Goal: Information Seeking & Learning: Learn about a topic

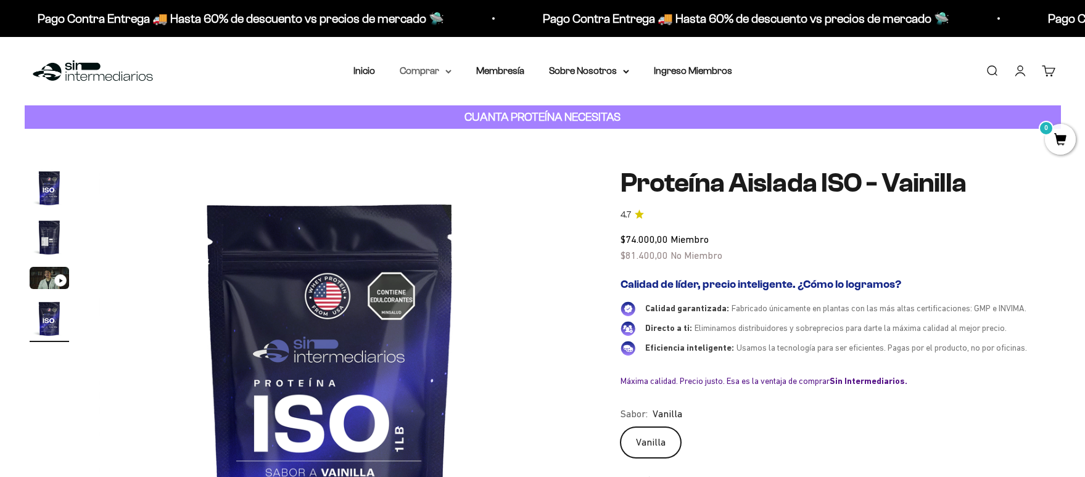
click at [415, 70] on summary "Comprar" at bounding box center [426, 71] width 52 height 16
click at [435, 113] on span "Proteínas" at bounding box center [427, 110] width 41 height 10
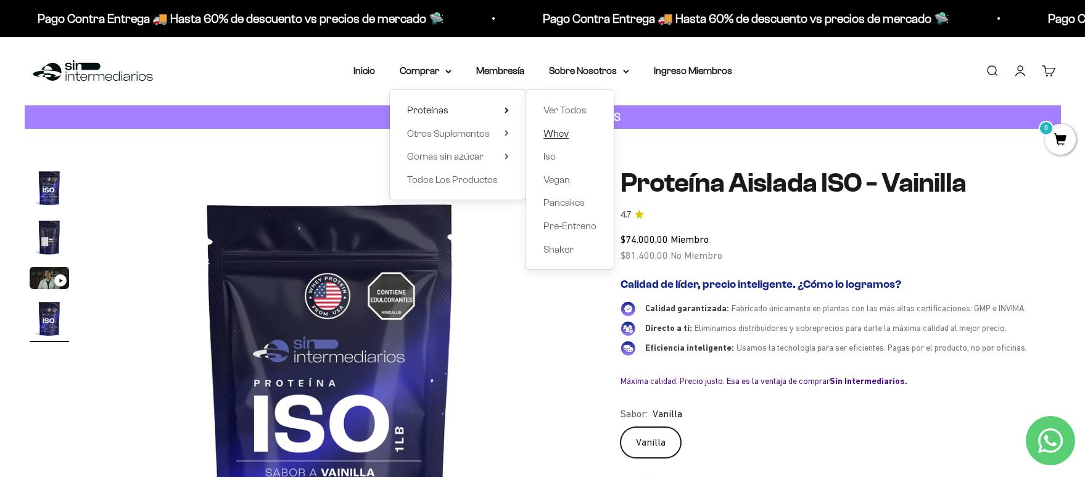
click at [569, 134] on link "Whey" at bounding box center [569, 134] width 53 height 16
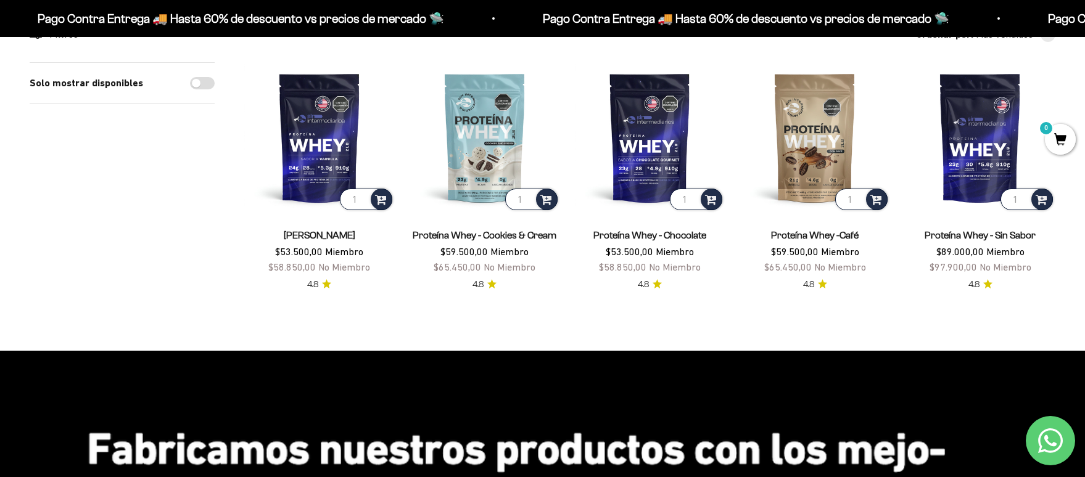
scroll to position [136, 0]
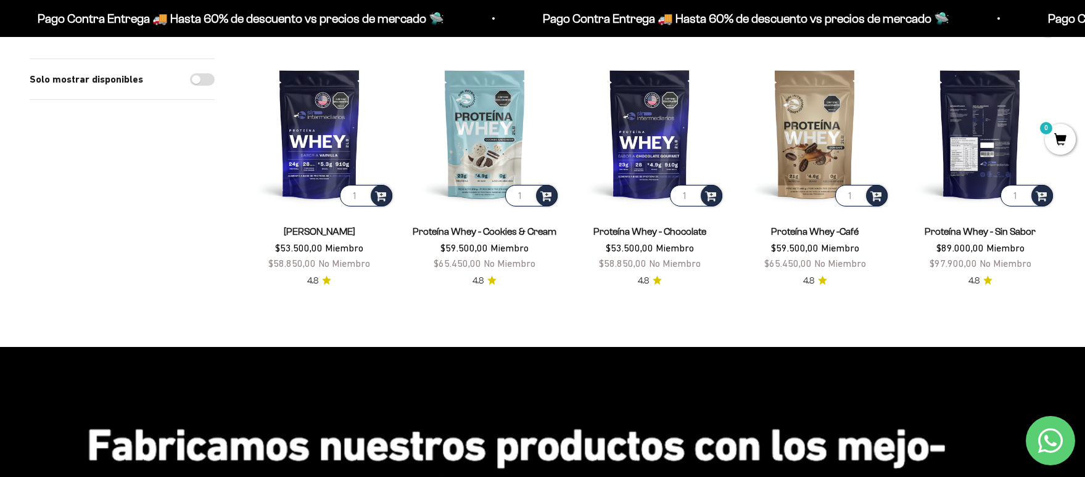
click at [986, 155] on img at bounding box center [980, 134] width 150 height 150
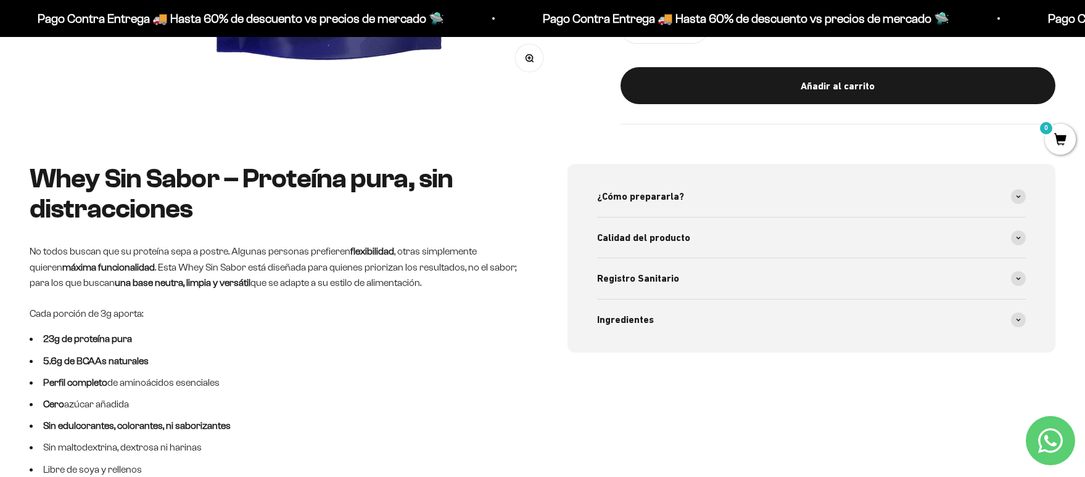
scroll to position [558, 0]
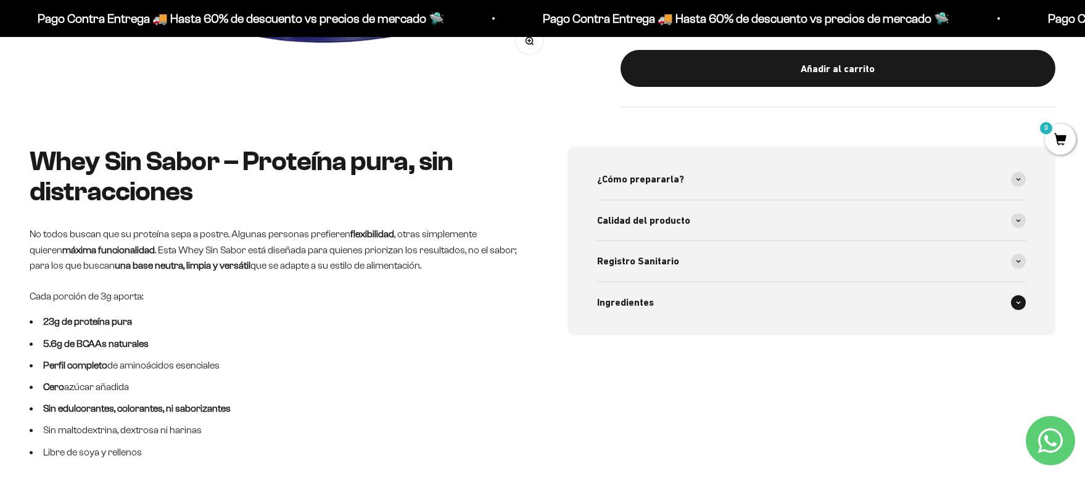
click at [785, 307] on div "Ingredientes" at bounding box center [811, 302] width 429 height 41
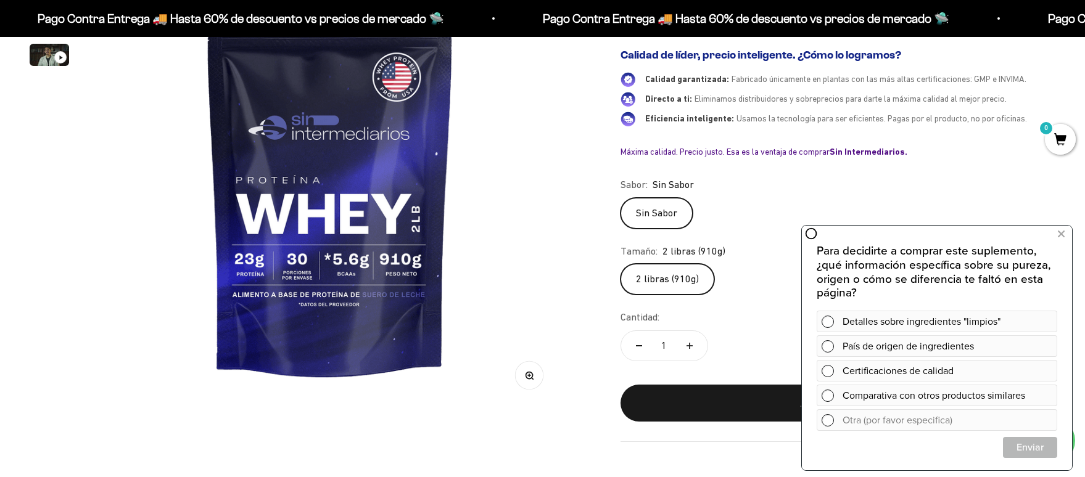
scroll to position [215, 0]
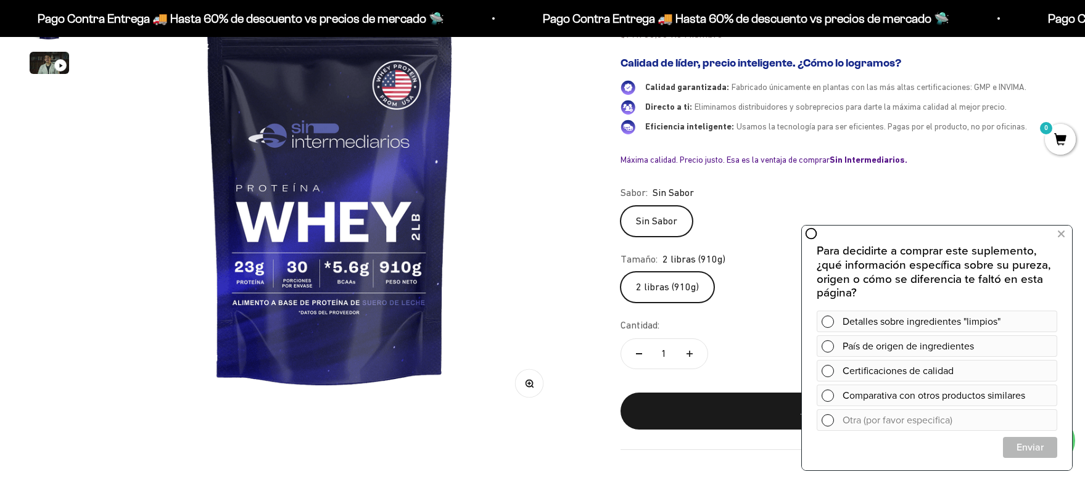
click at [423, 228] on img at bounding box center [330, 184] width 463 height 463
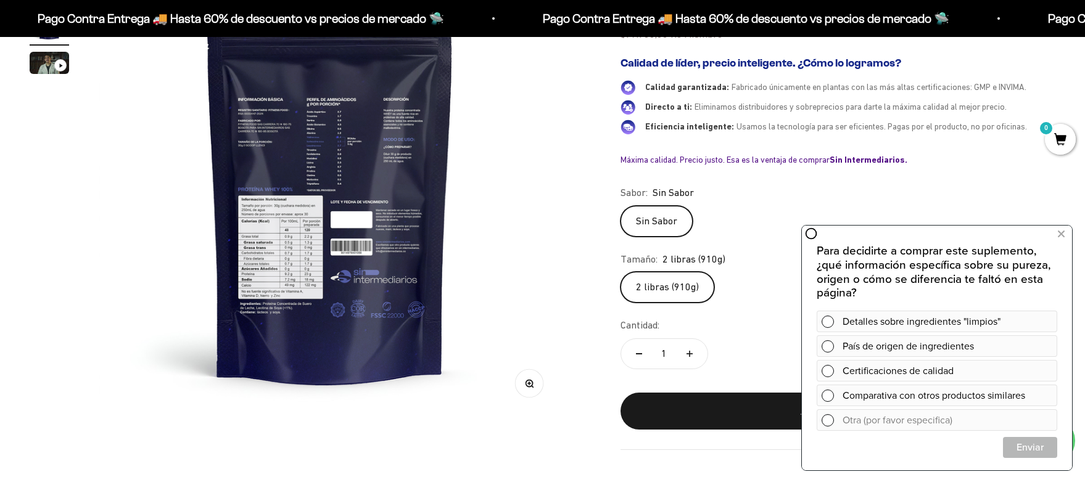
click at [300, 212] on img at bounding box center [330, 184] width 463 height 463
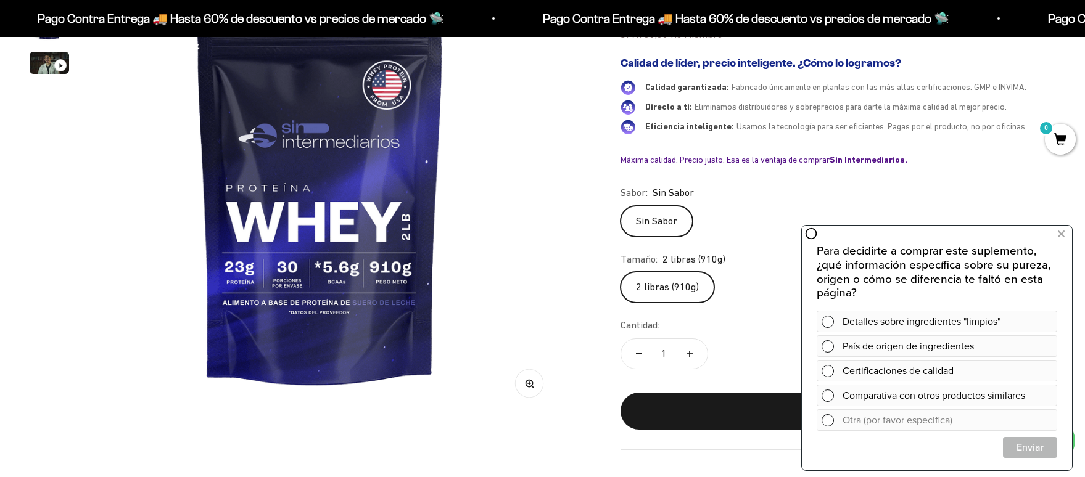
scroll to position [0, 0]
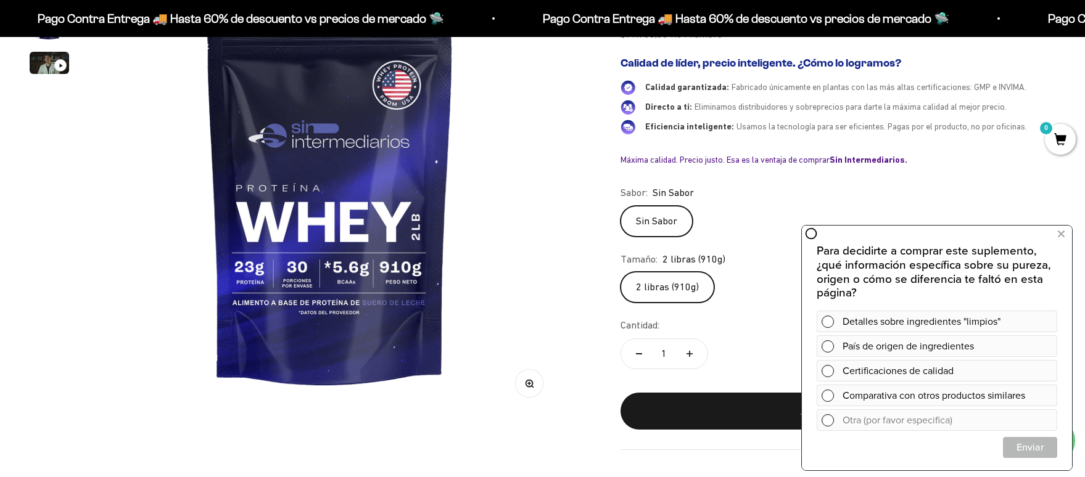
click at [387, 215] on img at bounding box center [330, 184] width 463 height 463
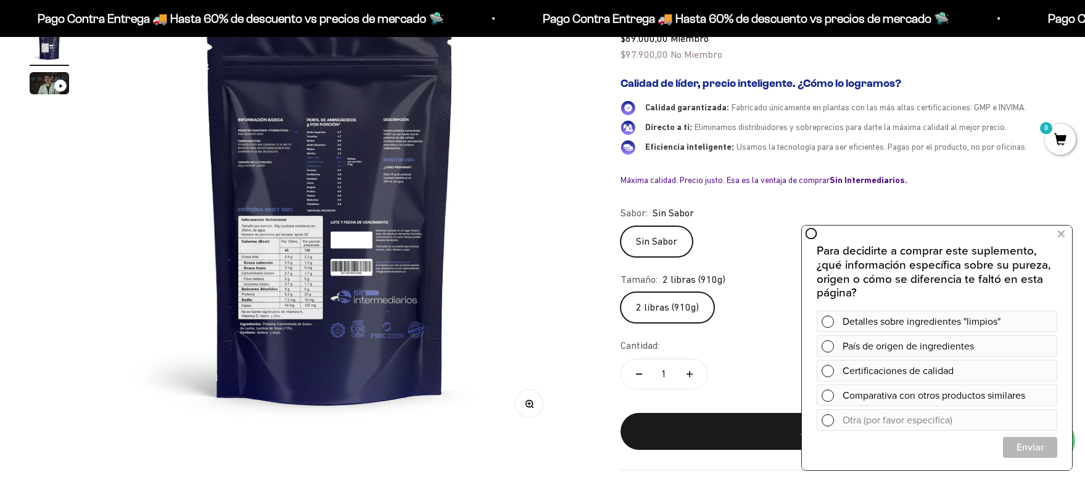
scroll to position [184, 0]
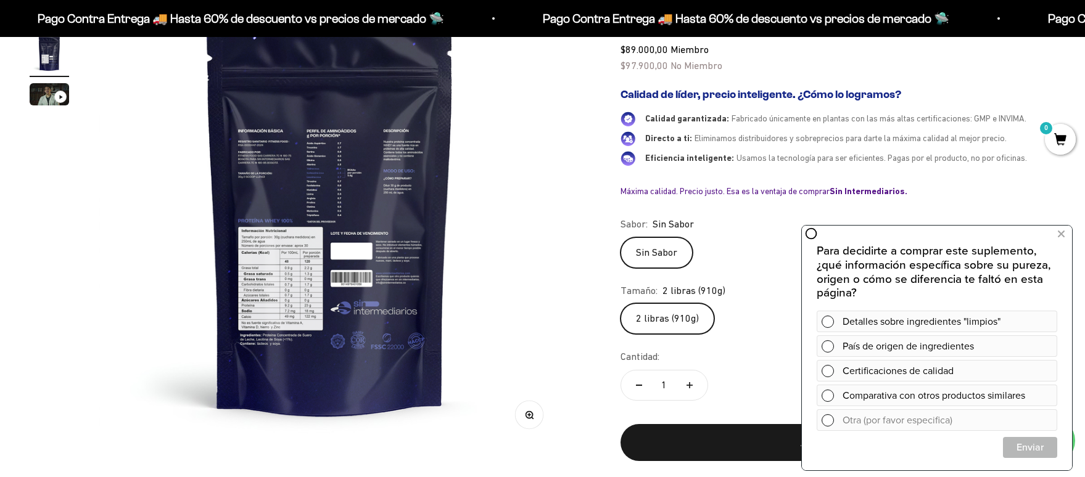
click at [533, 418] on icon "button" at bounding box center [529, 415] width 9 height 9
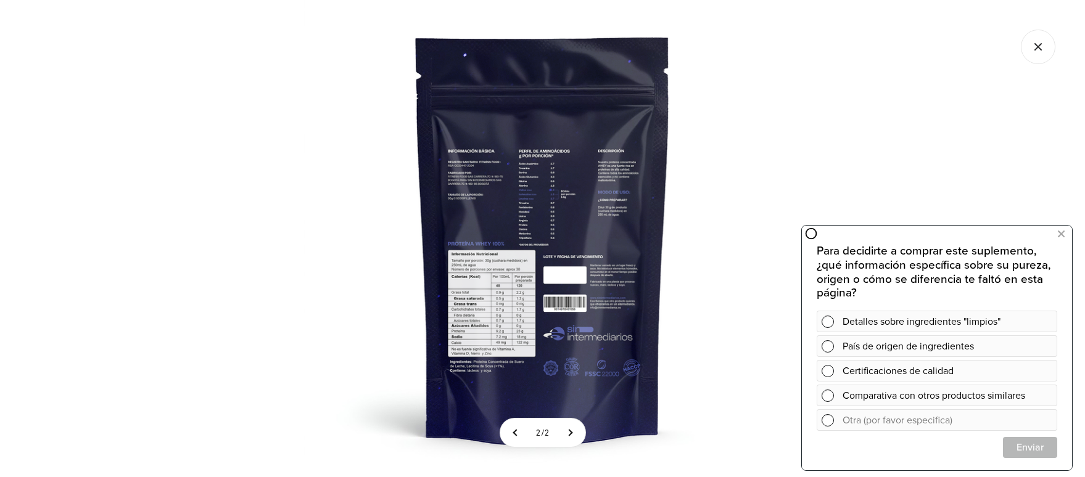
click at [522, 267] on img at bounding box center [542, 238] width 477 height 477
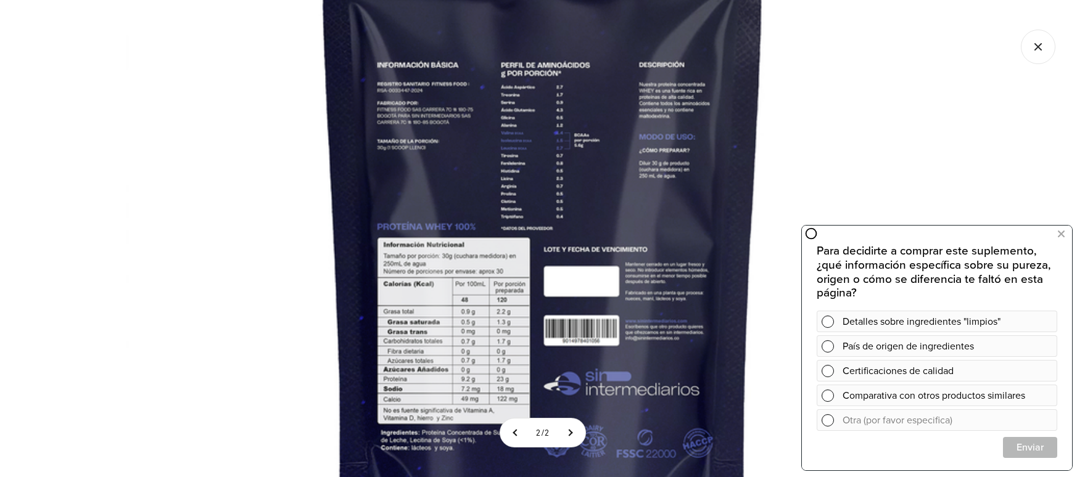
click at [522, 267] on img at bounding box center [542, 217] width 833 height 833
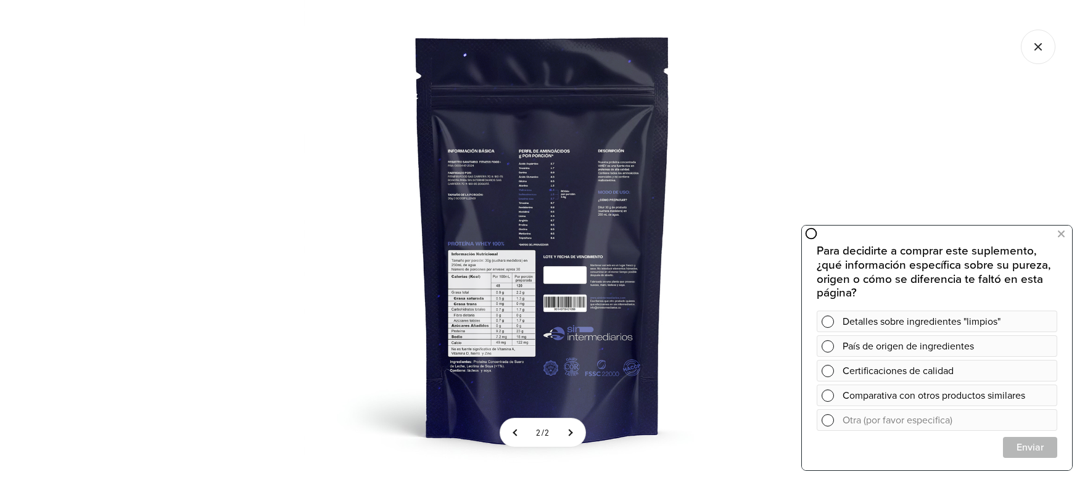
click at [522, 267] on img at bounding box center [542, 238] width 477 height 477
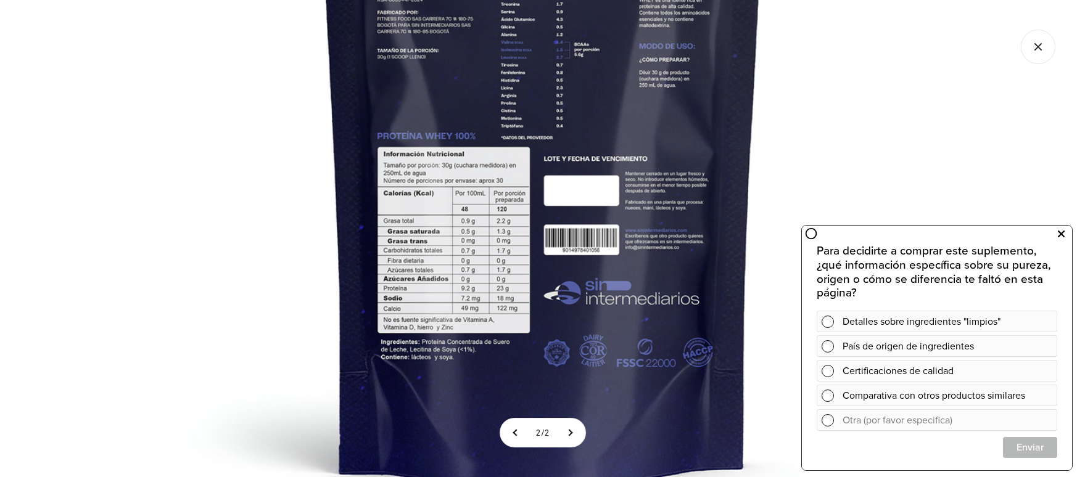
click at [1064, 234] on button at bounding box center [1061, 234] width 22 height 20
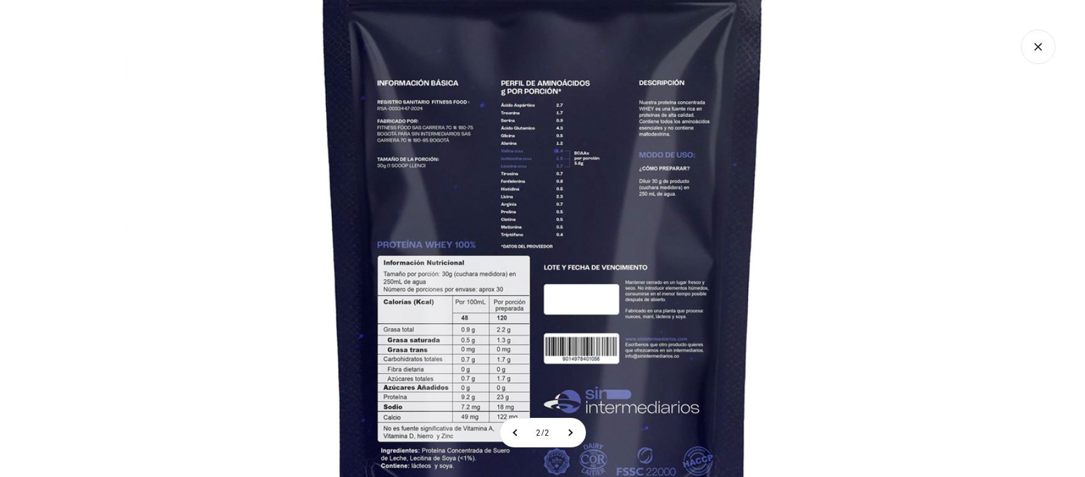
click at [1031, 40] on icon "Cerrar galería" at bounding box center [1038, 47] width 35 height 35
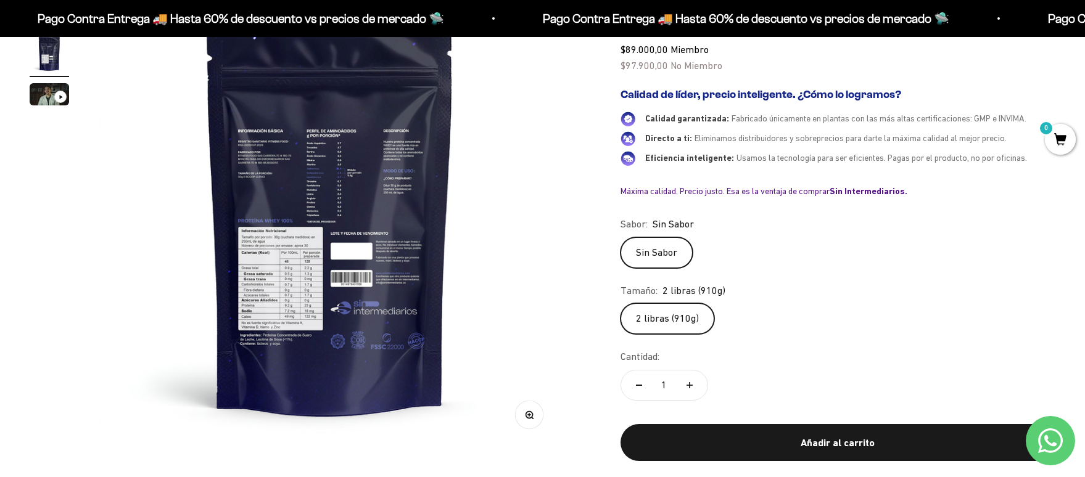
scroll to position [0, 0]
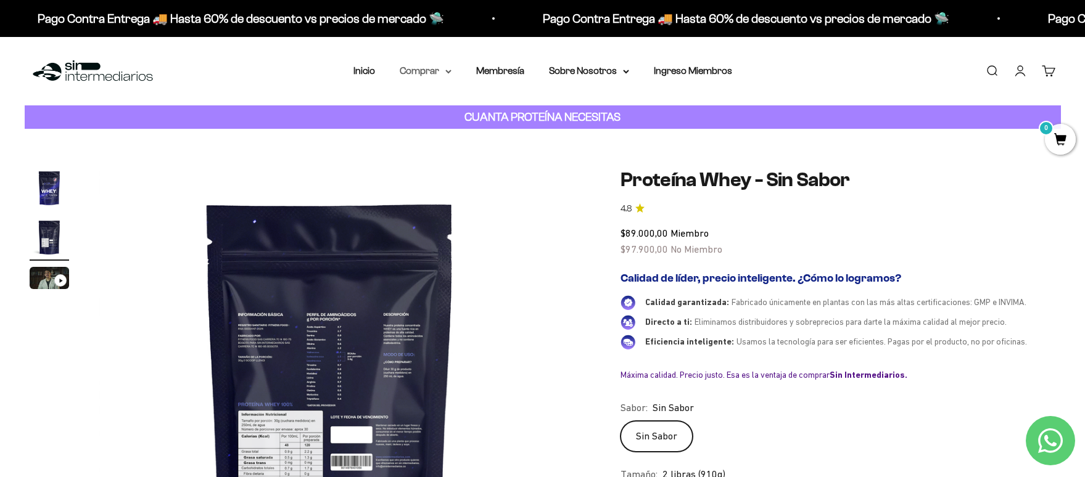
click at [410, 68] on summary "Comprar" at bounding box center [426, 71] width 52 height 16
click at [437, 105] on span "Proteínas" at bounding box center [427, 110] width 41 height 10
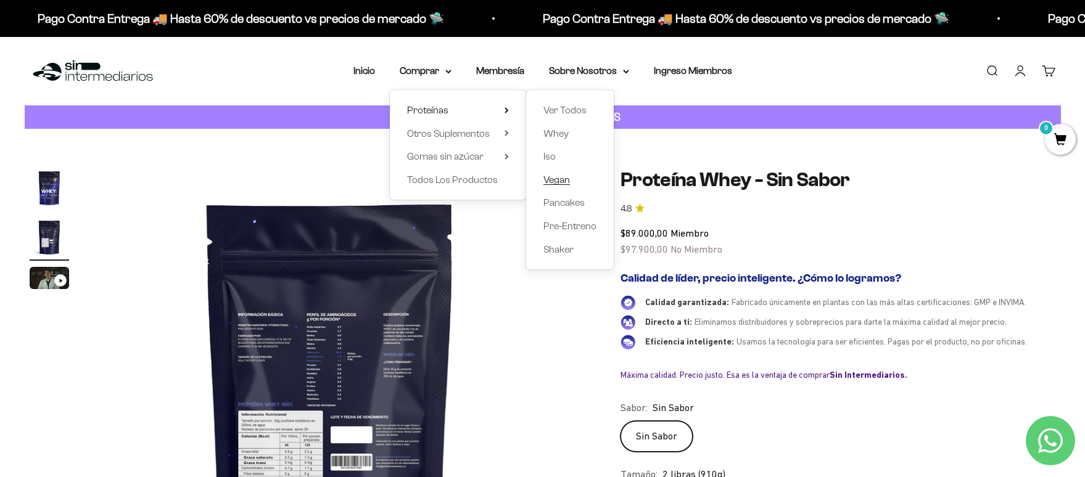
click at [562, 178] on span "Vegan" at bounding box center [556, 180] width 27 height 10
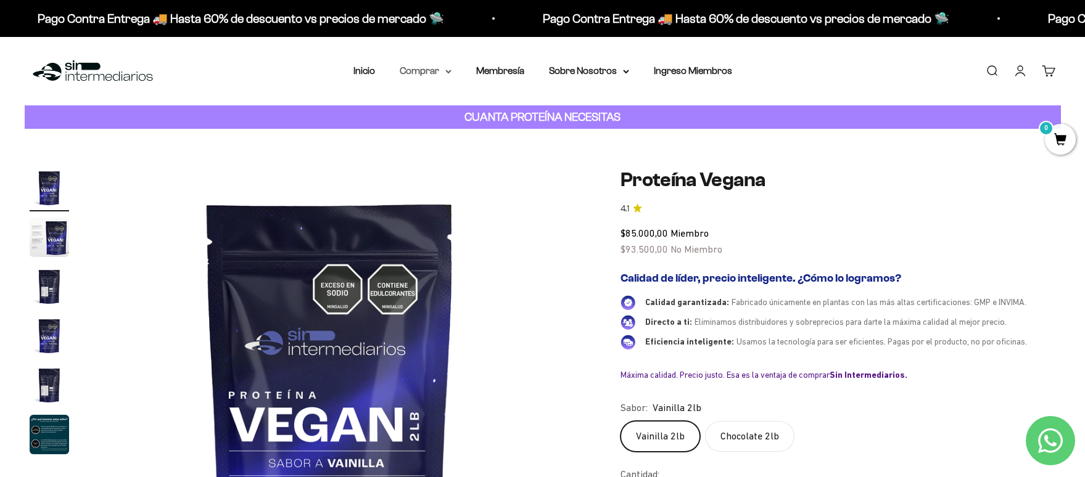
click at [419, 72] on summary "Comprar" at bounding box center [426, 71] width 52 height 16
click at [434, 106] on span "Proteínas" at bounding box center [427, 110] width 41 height 10
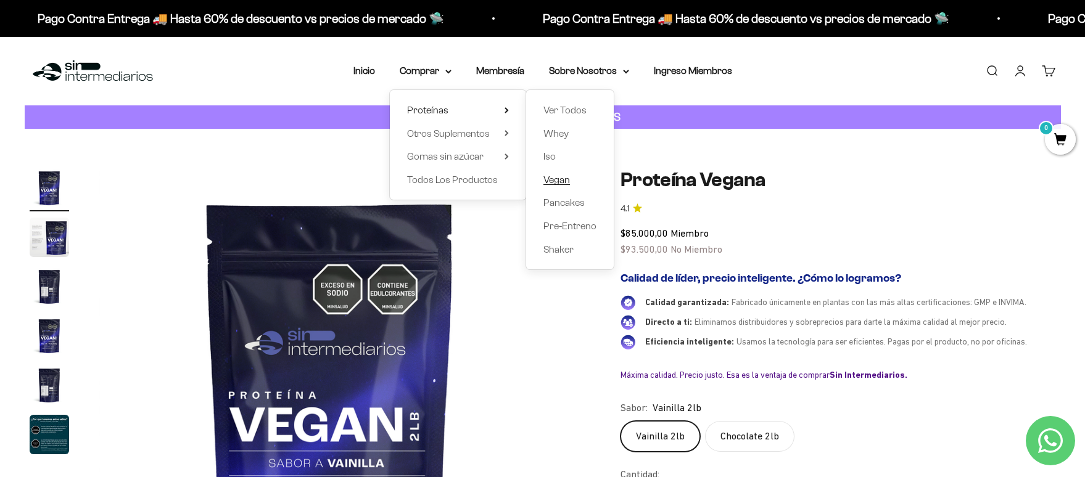
click at [558, 181] on span "Vegan" at bounding box center [556, 180] width 27 height 10
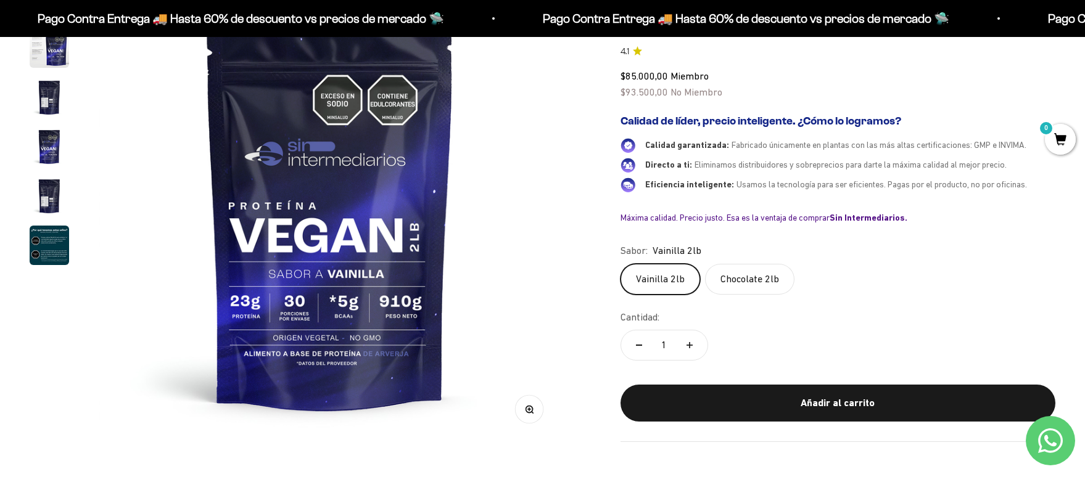
scroll to position [192, 0]
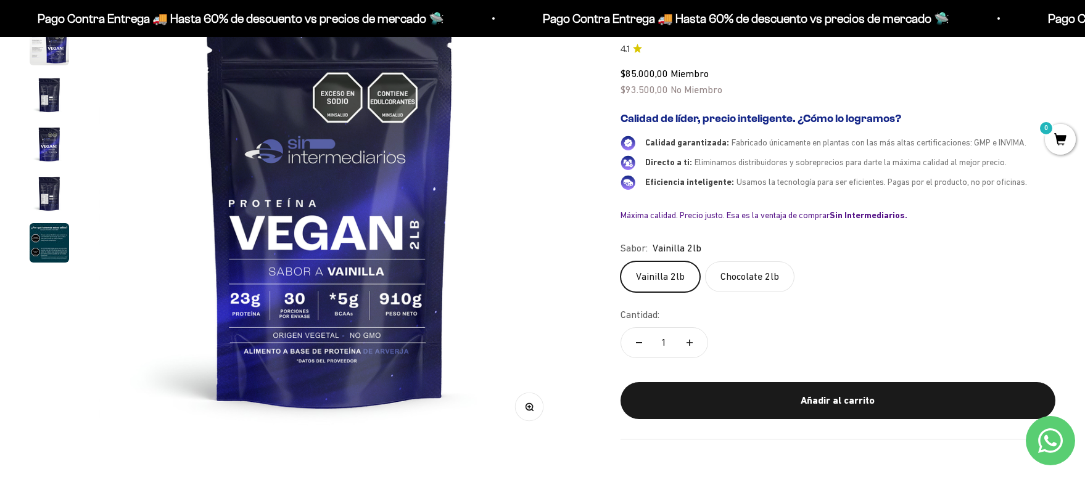
click at [43, 96] on img "Ir al artículo 3" at bounding box center [49, 94] width 39 height 39
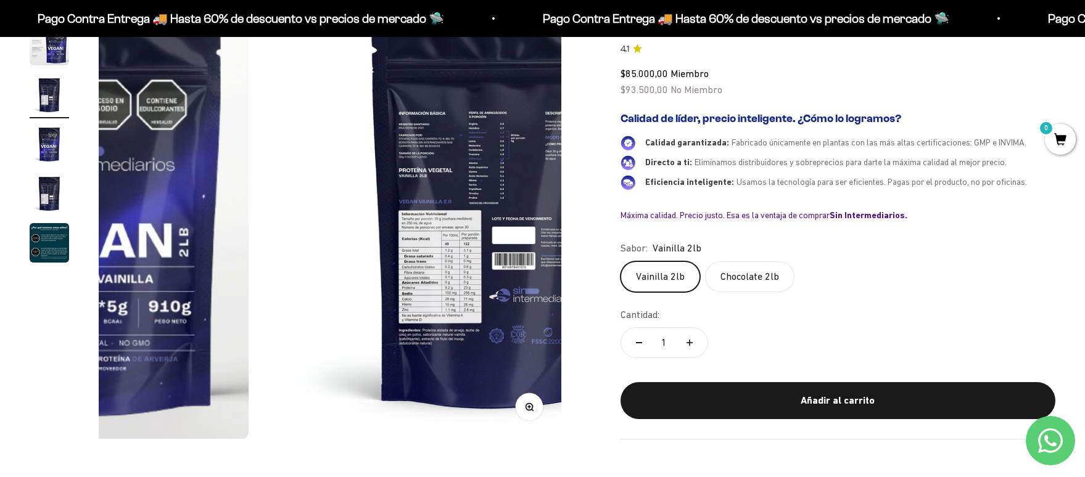
scroll to position [0, 955]
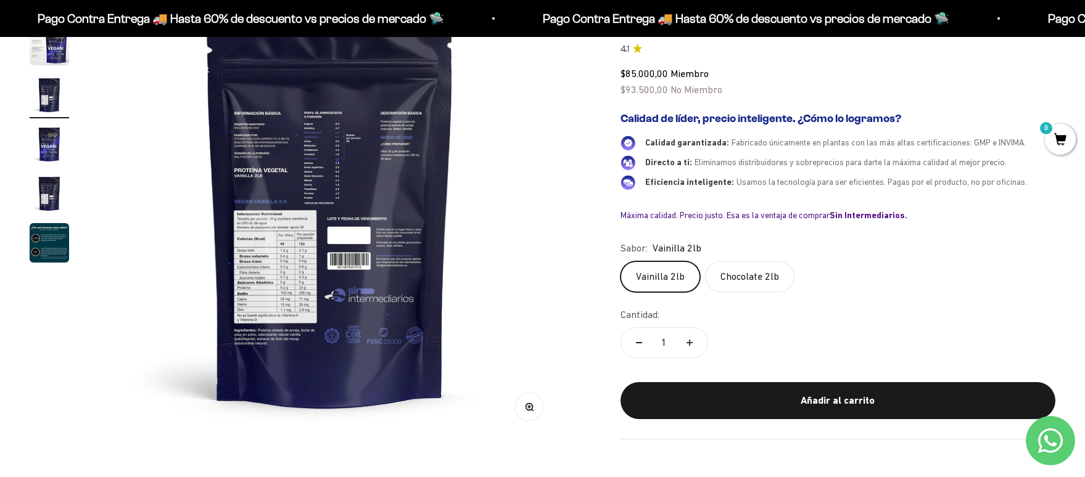
click at [299, 241] on img at bounding box center [330, 208] width 463 height 463
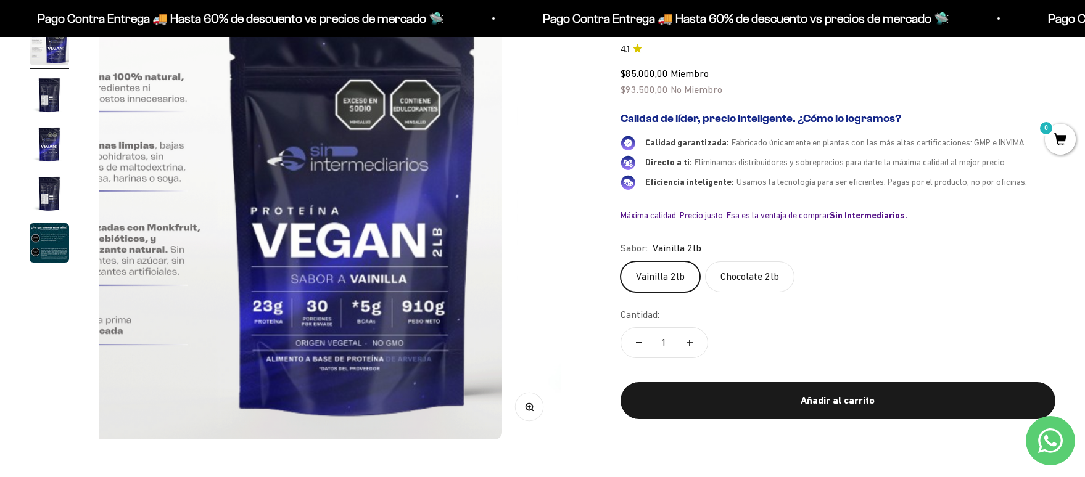
scroll to position [0, 477]
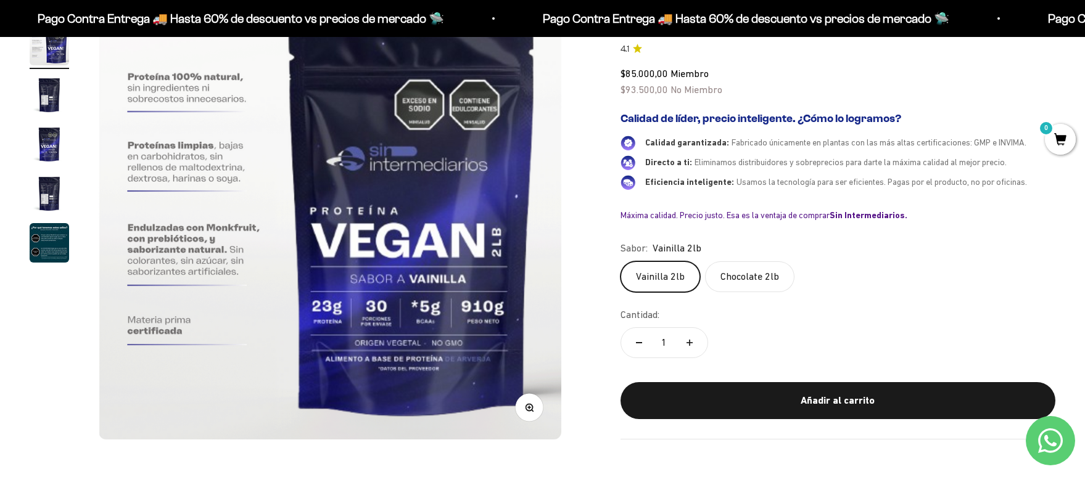
click at [43, 107] on img "Ir al artículo 3" at bounding box center [49, 94] width 39 height 39
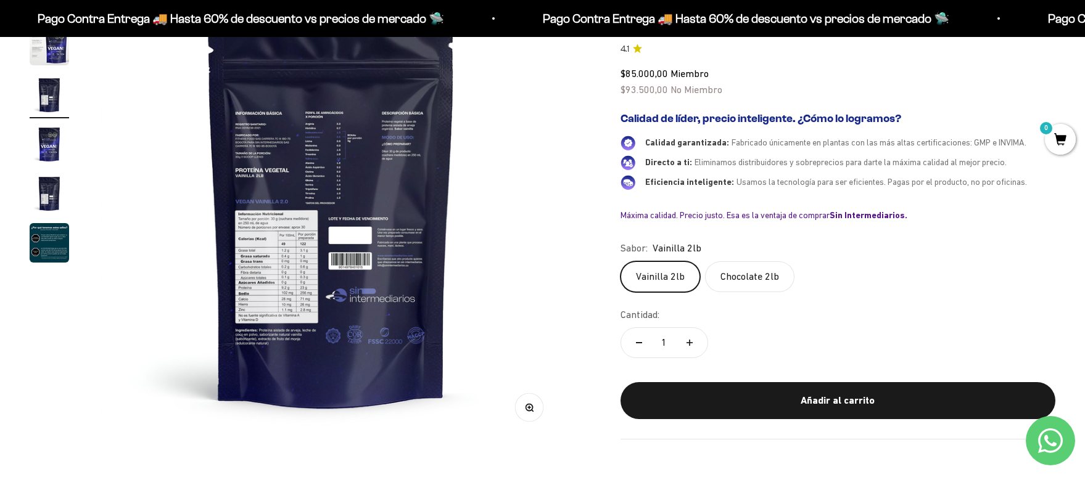
scroll to position [0, 955]
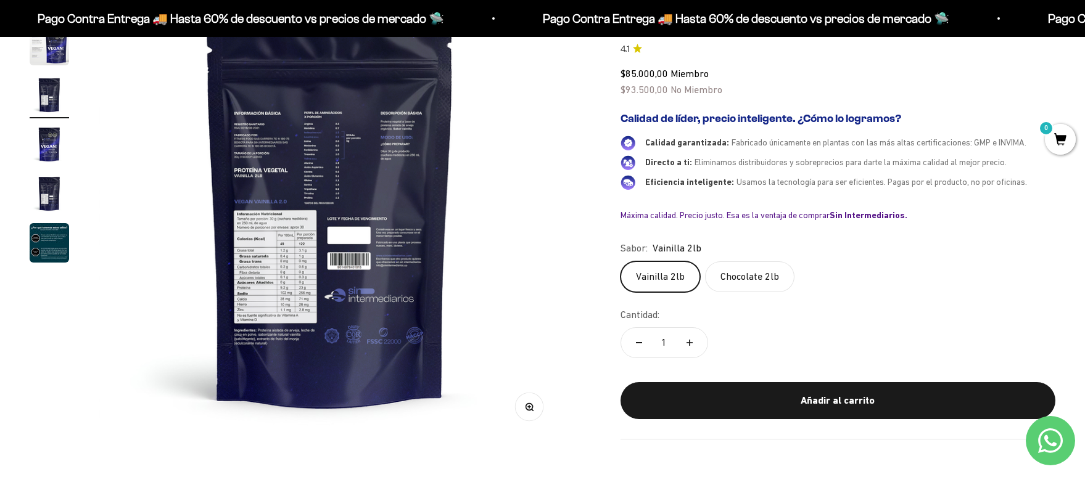
click at [520, 413] on button "Zoom" at bounding box center [529, 407] width 28 height 28
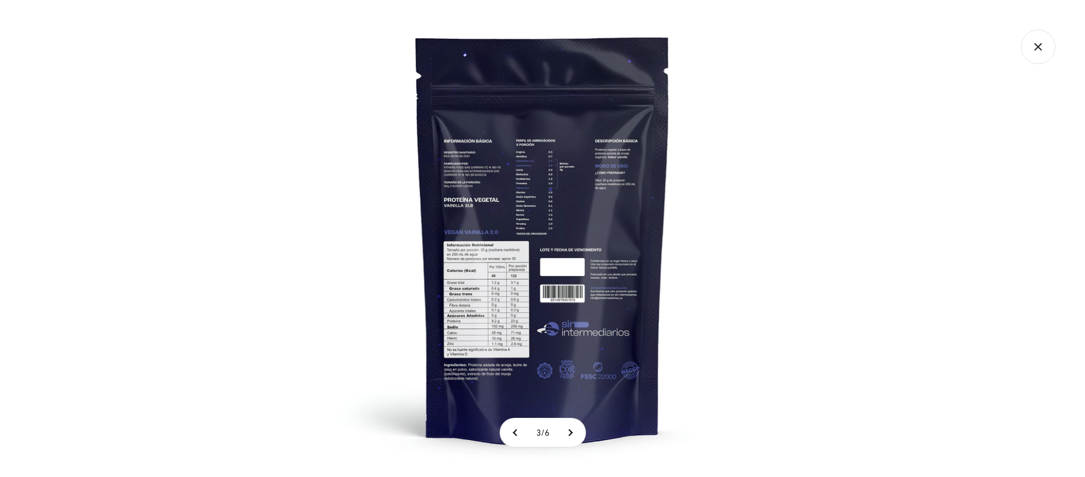
click at [467, 329] on img at bounding box center [542, 238] width 477 height 477
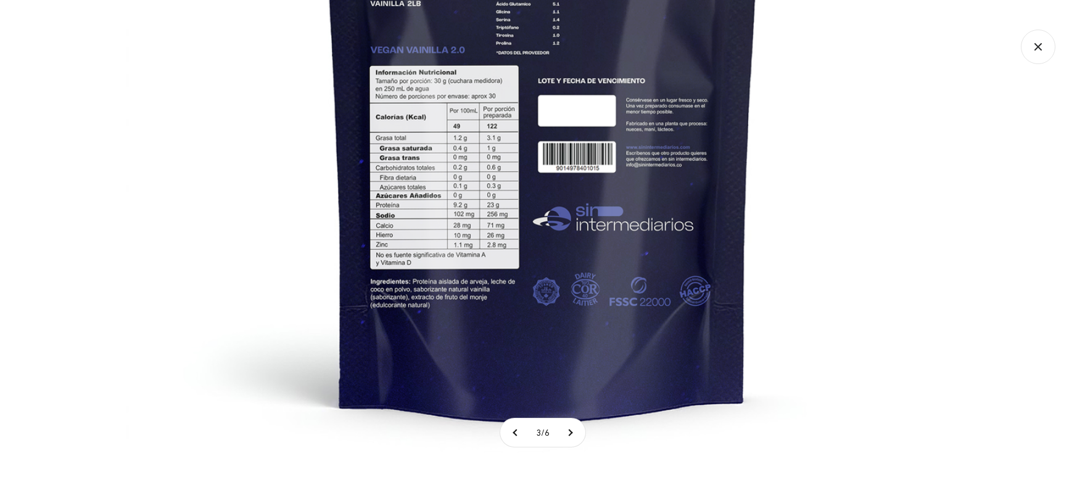
click at [1039, 44] on icon "Cerrar galería" at bounding box center [1038, 47] width 35 height 35
